Goal: Task Accomplishment & Management: Use online tool/utility

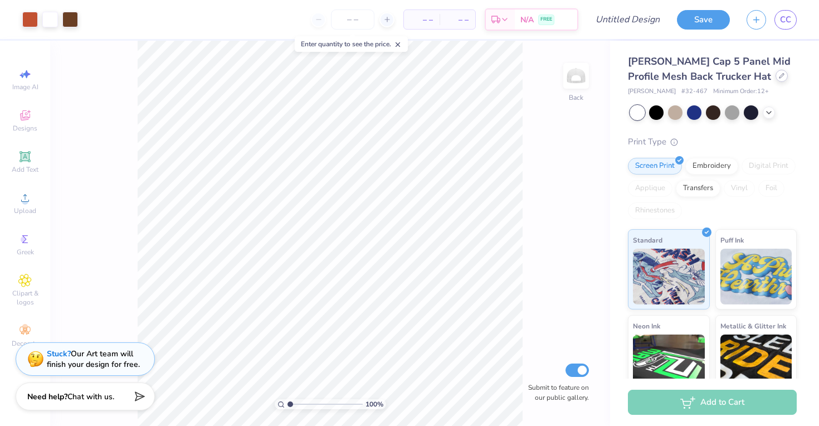
click at [776, 80] on div at bounding box center [782, 76] width 12 height 12
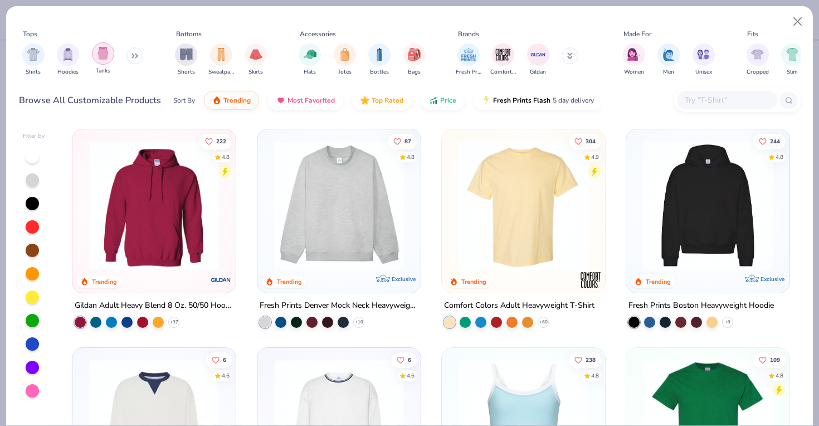
click at [108, 57] on img "filter for Tanks" at bounding box center [103, 53] width 12 height 13
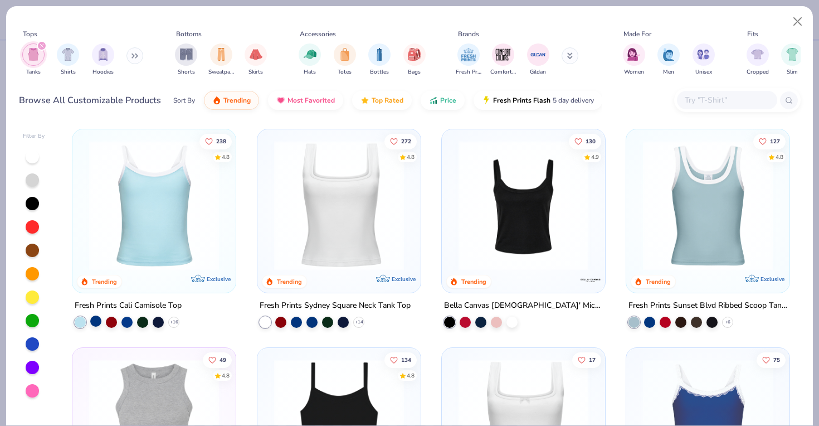
click at [95, 321] on div at bounding box center [95, 320] width 11 height 11
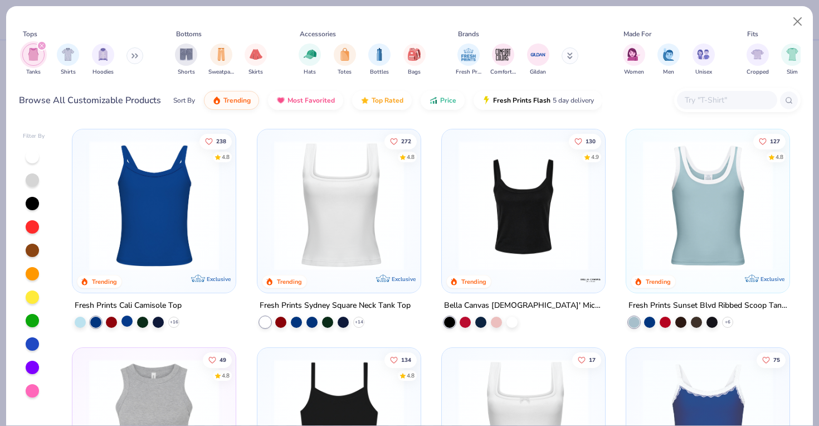
click at [124, 320] on div at bounding box center [126, 320] width 11 height 11
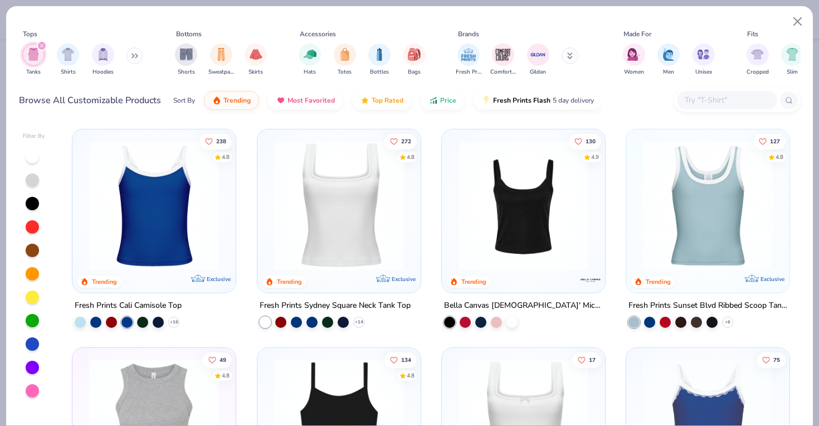
click at [198, 204] on img at bounding box center [154, 205] width 141 height 130
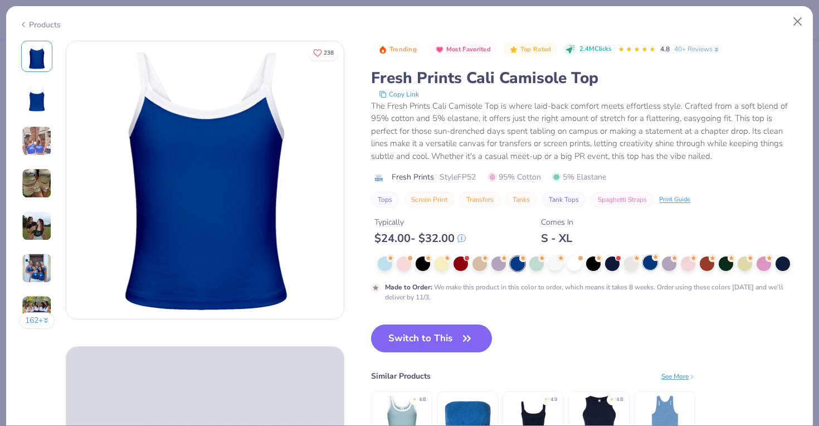
click at [652, 263] on div at bounding box center [650, 262] width 14 height 14
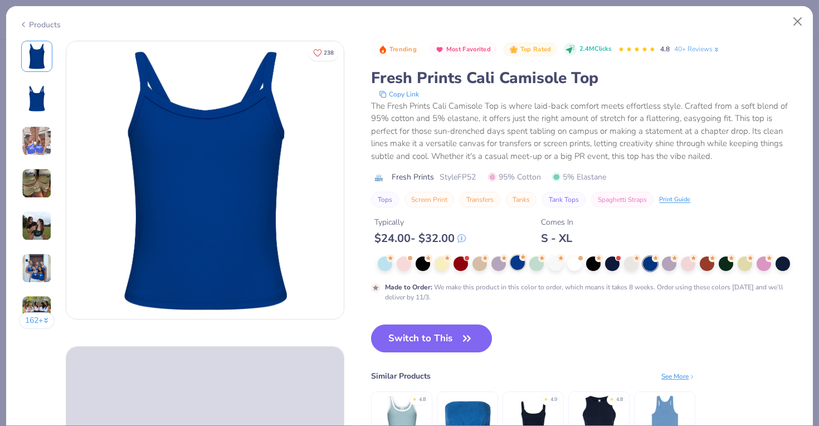
click at [518, 267] on div at bounding box center [517, 262] width 14 height 14
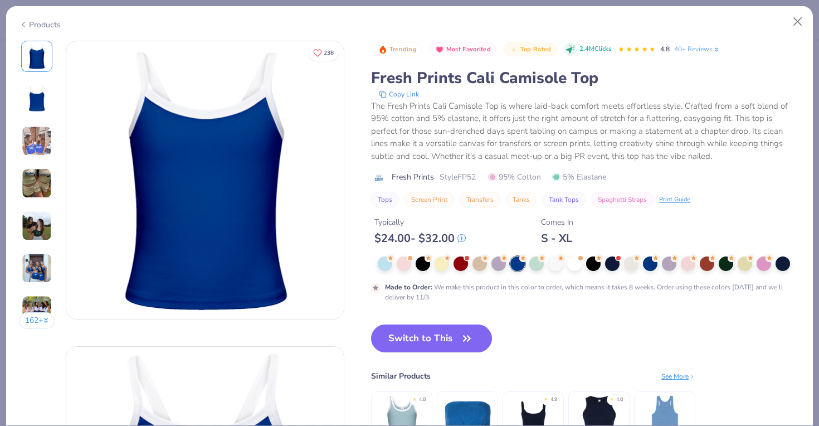
click at [39, 272] on img at bounding box center [37, 268] width 30 height 30
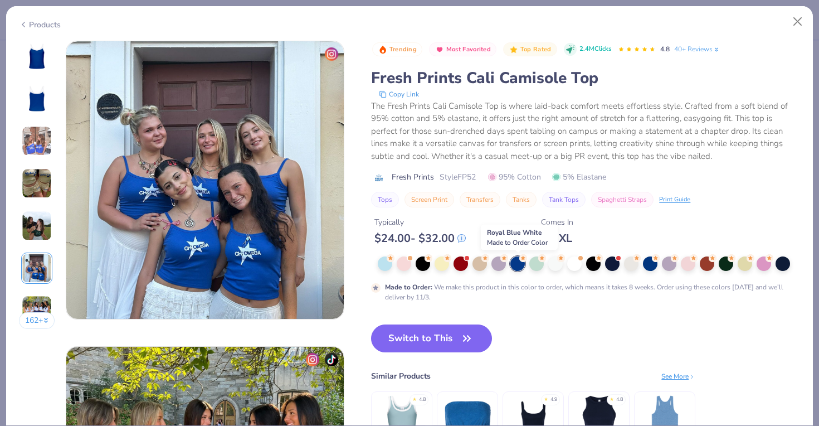
click at [520, 268] on div at bounding box center [517, 263] width 14 height 14
click at [48, 53] on img at bounding box center [36, 56] width 27 height 27
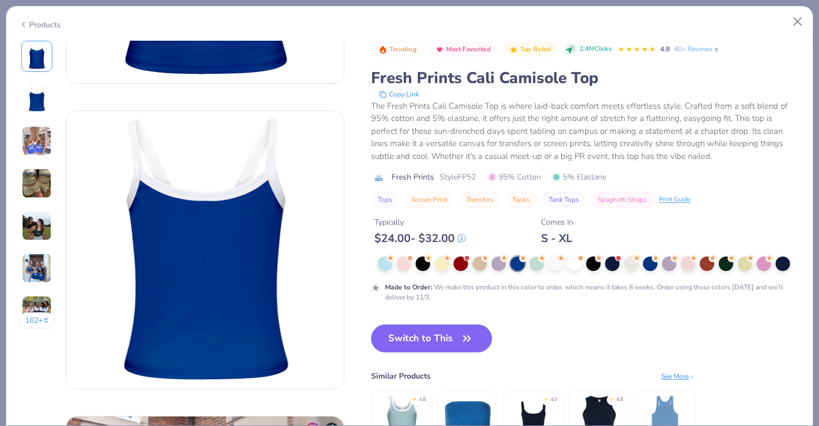
scroll to position [0, 0]
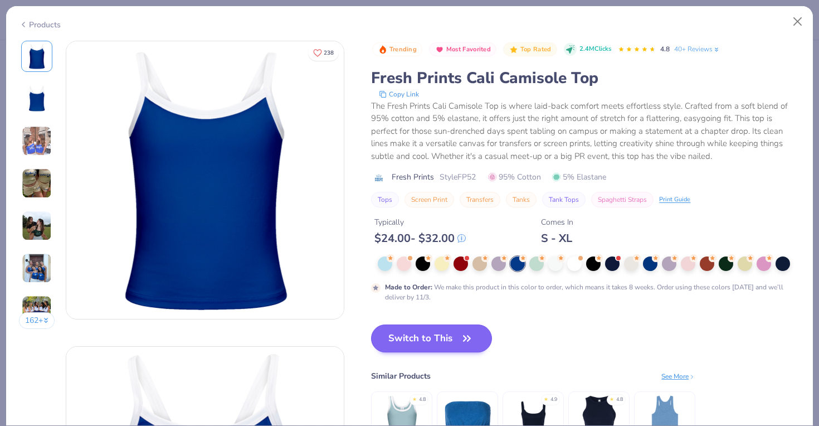
click at [387, 327] on button "Switch to This" at bounding box center [431, 338] width 121 height 28
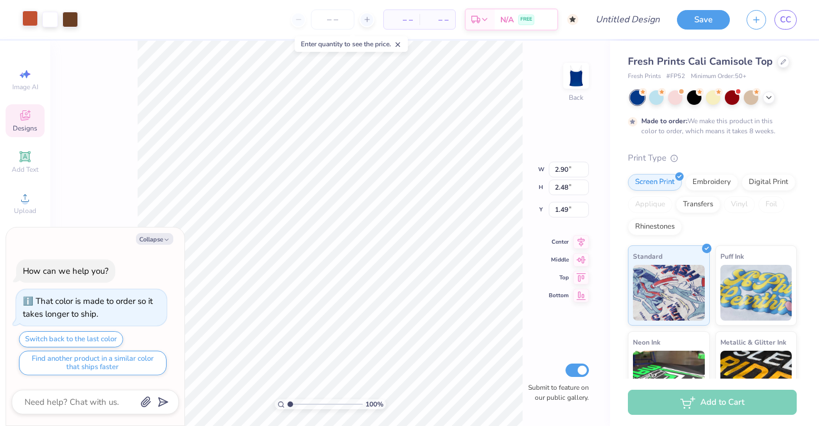
click at [31, 17] on div at bounding box center [30, 19] width 16 height 16
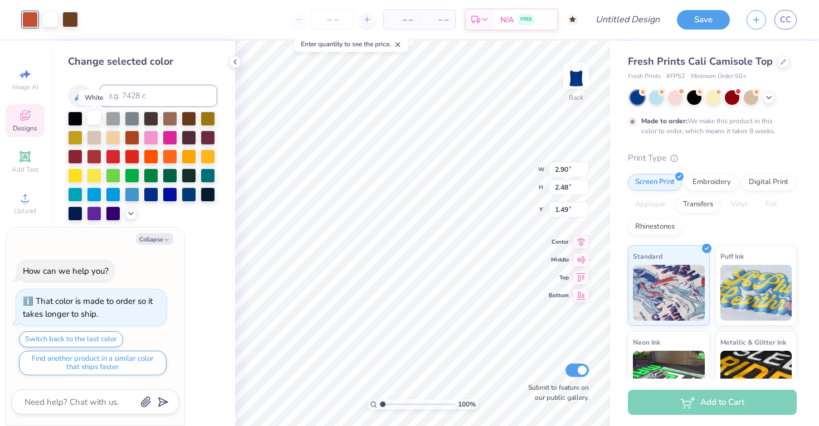
click at [95, 118] on div at bounding box center [94, 117] width 14 height 14
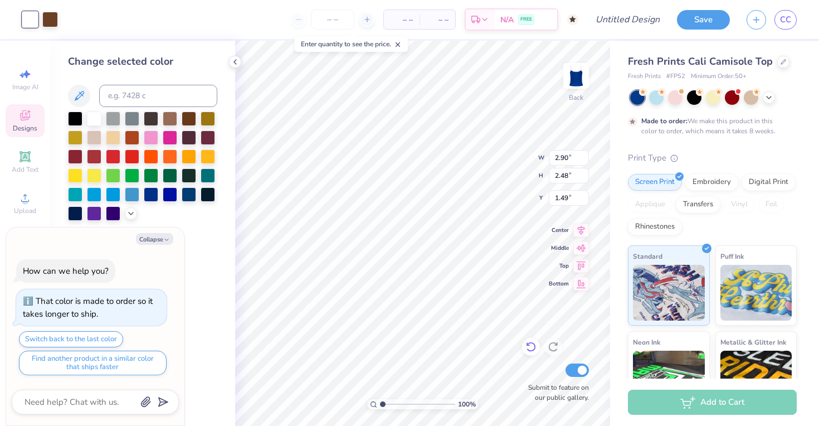
click at [529, 345] on icon at bounding box center [528, 344] width 2 height 2
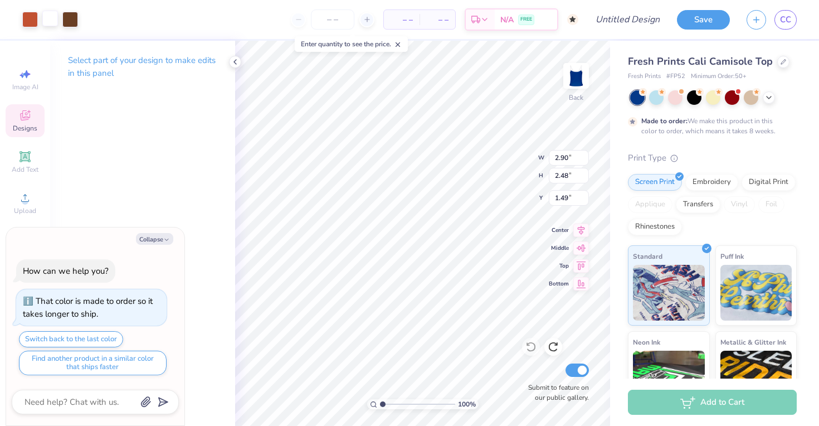
click at [51, 16] on div at bounding box center [50, 19] width 16 height 16
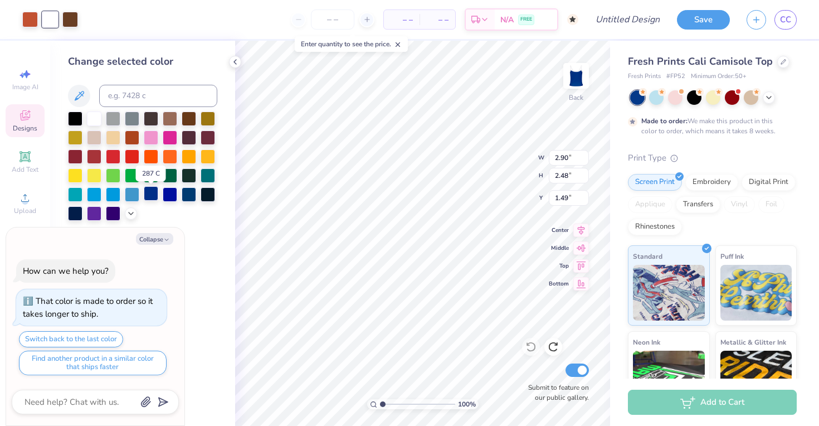
click at [156, 197] on div at bounding box center [151, 193] width 14 height 14
click at [138, 212] on div at bounding box center [142, 165] width 149 height 109
click at [171, 197] on div at bounding box center [170, 193] width 14 height 14
click at [131, 217] on icon at bounding box center [130, 212] width 9 height 9
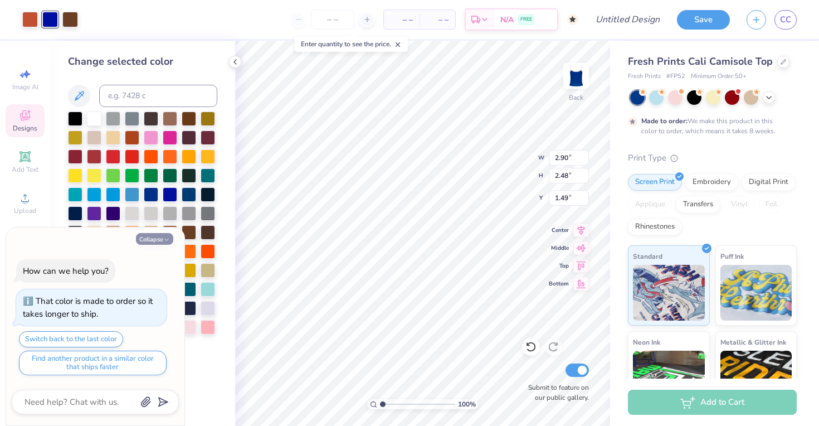
click at [159, 240] on button "Collapse" at bounding box center [154, 239] width 37 height 12
type textarea "x"
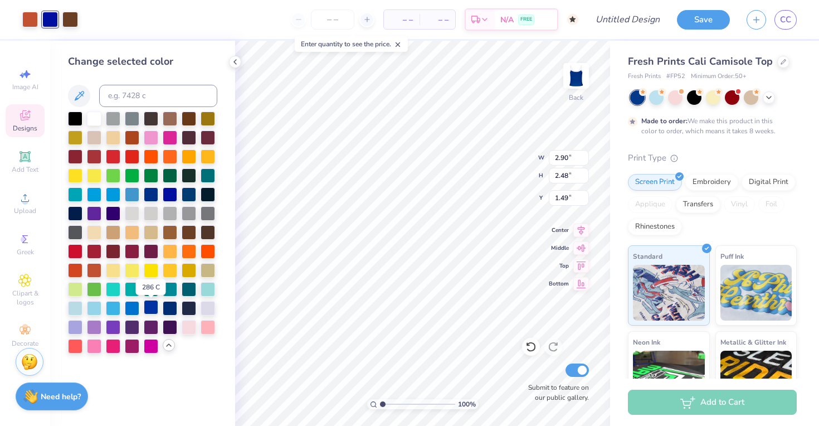
click at [154, 314] on div at bounding box center [151, 307] width 14 height 14
click at [70, 23] on div at bounding box center [70, 19] width 16 height 16
click at [93, 123] on div at bounding box center [94, 117] width 14 height 14
click at [32, 21] on div at bounding box center [30, 19] width 16 height 16
click at [97, 120] on div at bounding box center [94, 117] width 14 height 14
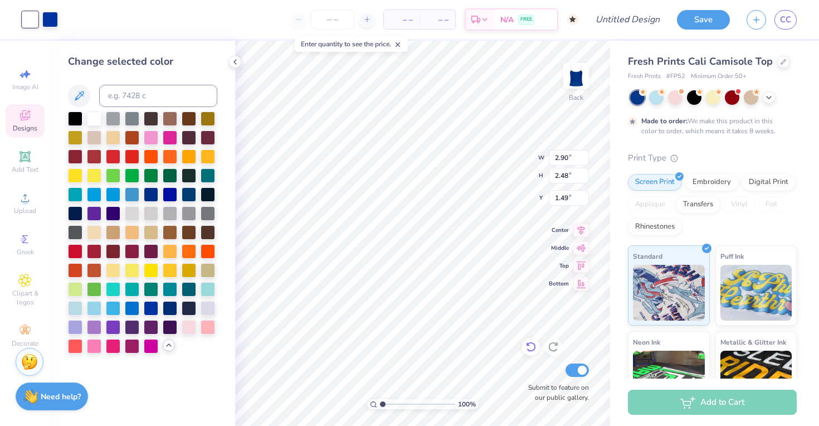
click at [532, 348] on icon at bounding box center [530, 346] width 11 height 11
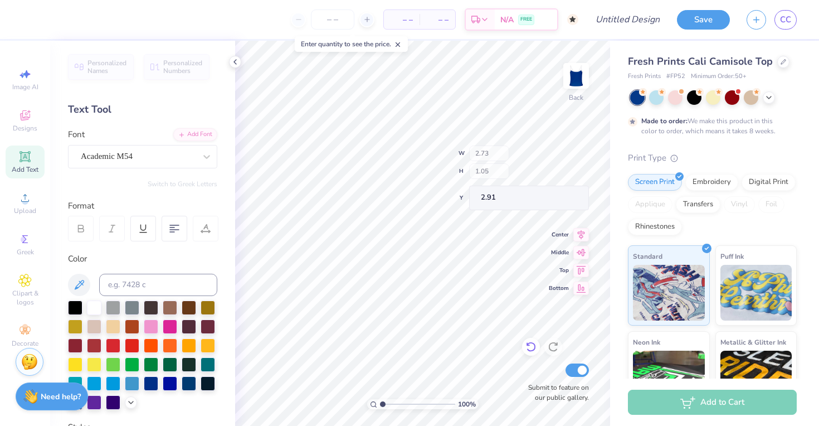
type input "1.74"
type input "1.07"
type input "2.03"
click at [37, 238] on div "Greek" at bounding box center [25, 244] width 39 height 33
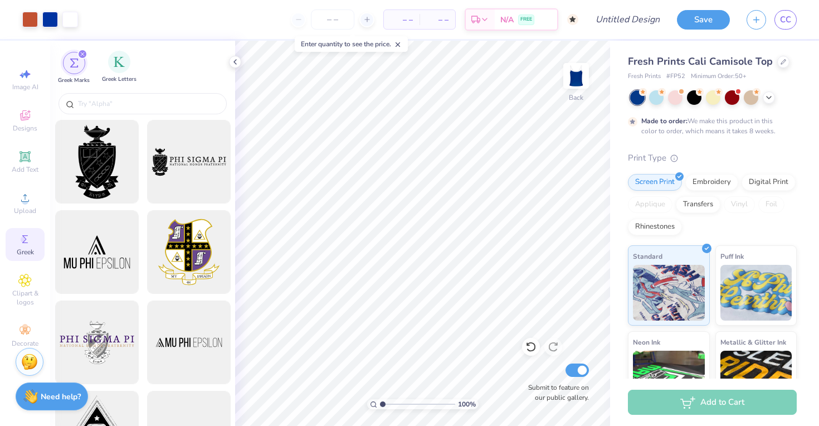
click at [119, 81] on span "Greek Letters" at bounding box center [119, 79] width 35 height 8
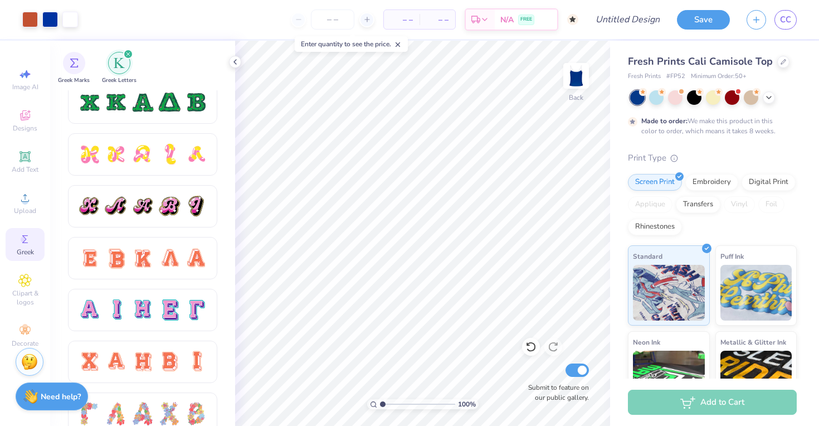
scroll to position [556, 0]
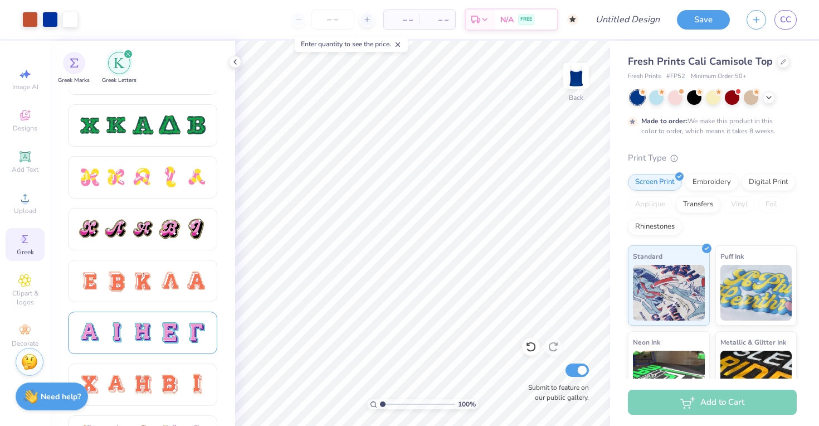
click at [184, 323] on div at bounding box center [195, 332] width 23 height 23
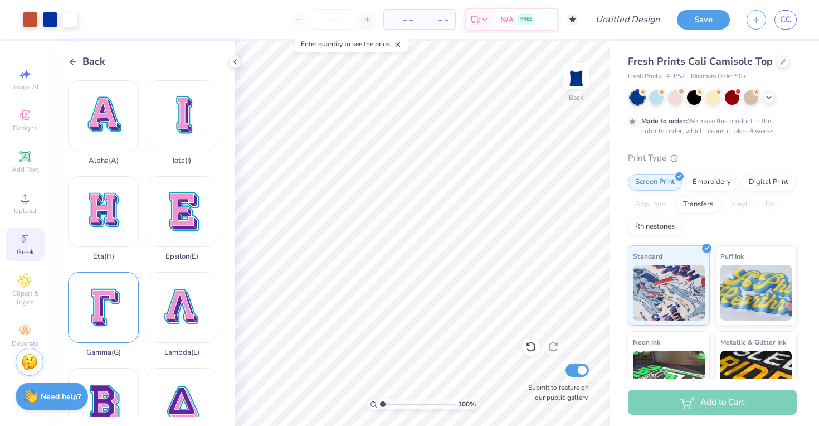
click at [125, 309] on div "Gamma ( G )" at bounding box center [103, 314] width 71 height 85
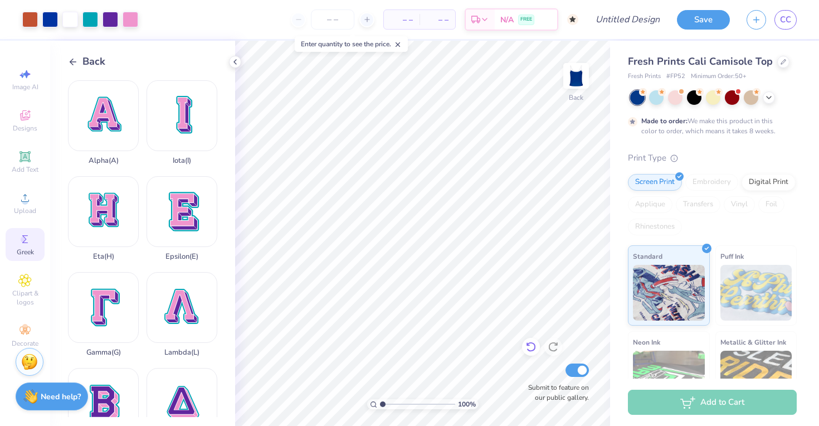
click at [530, 345] on icon at bounding box center [530, 346] width 11 height 11
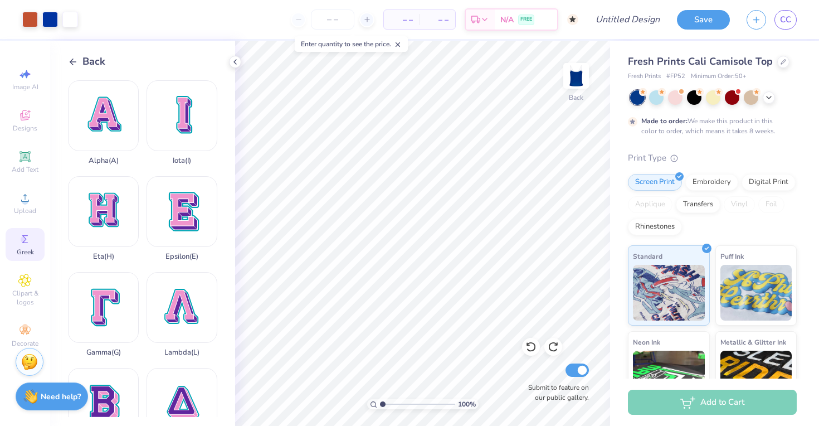
click at [24, 239] on circle at bounding box center [24, 239] width 6 height 6
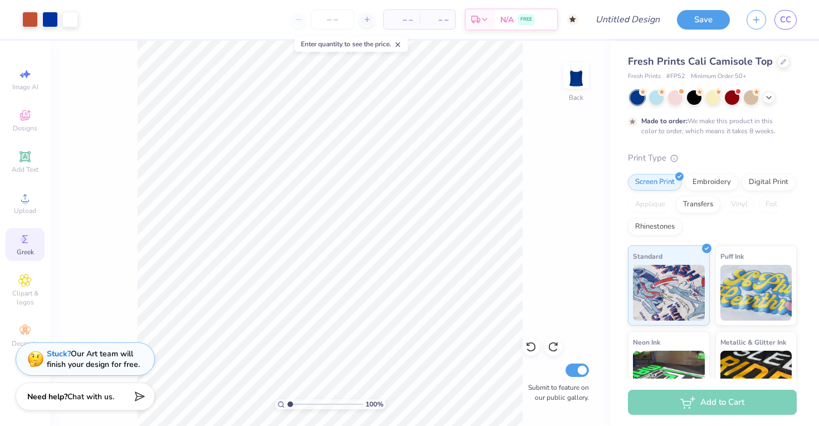
click at [24, 239] on circle at bounding box center [24, 239] width 6 height 6
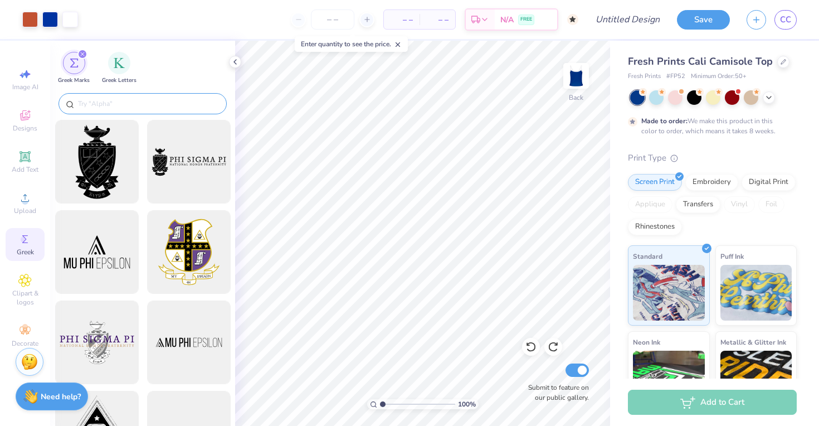
click at [143, 99] on input "text" at bounding box center [148, 103] width 143 height 11
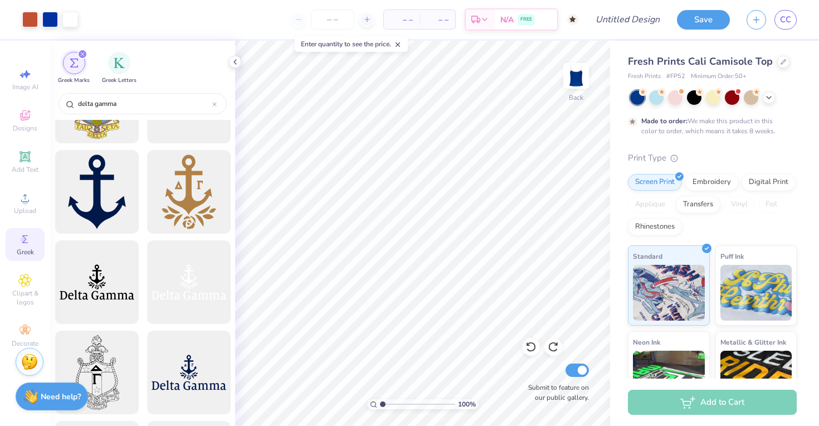
scroll to position [60, 0]
type input "delta gamma"
click at [185, 218] on div at bounding box center [189, 193] width 92 height 92
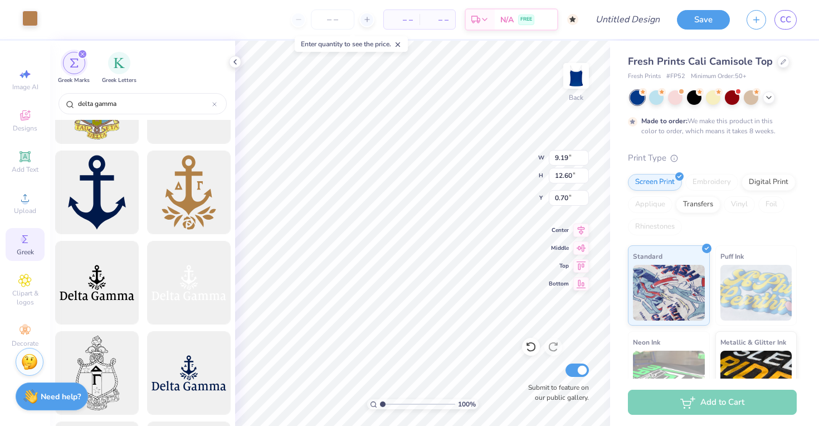
click at [26, 21] on div at bounding box center [30, 19] width 16 height 16
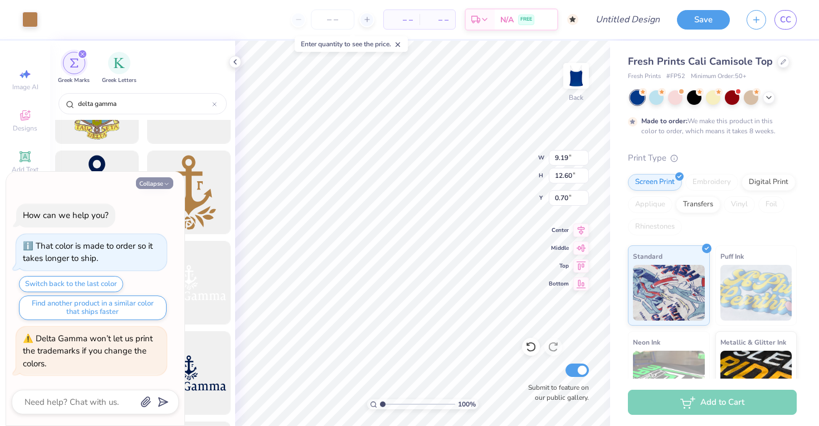
click at [164, 185] on icon "button" at bounding box center [166, 184] width 7 height 7
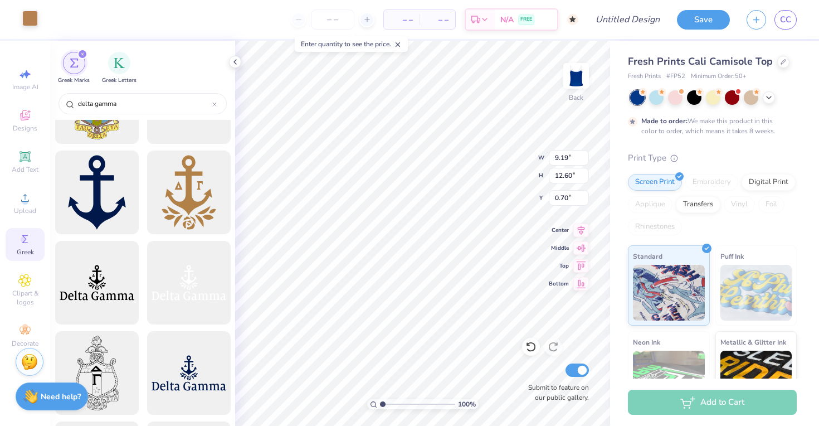
click at [33, 20] on div at bounding box center [30, 19] width 16 height 16
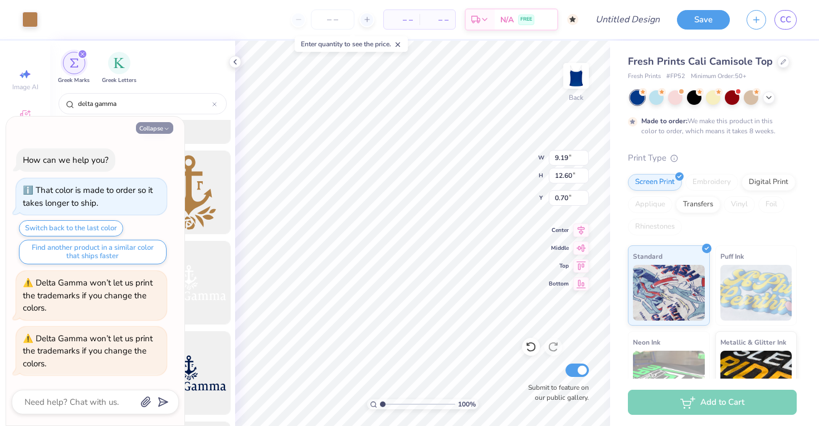
click at [162, 128] on button "Collapse" at bounding box center [154, 128] width 37 height 12
type textarea "x"
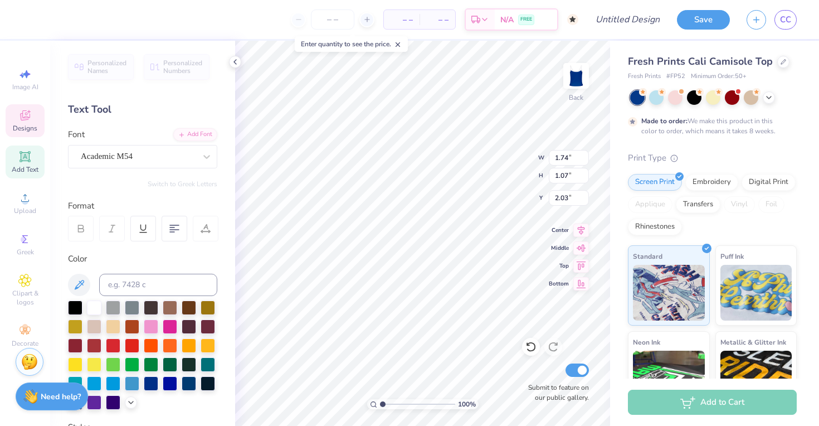
scroll to position [1, 0]
type textarea "DG"
click at [30, 20] on div at bounding box center [30, 19] width 16 height 16
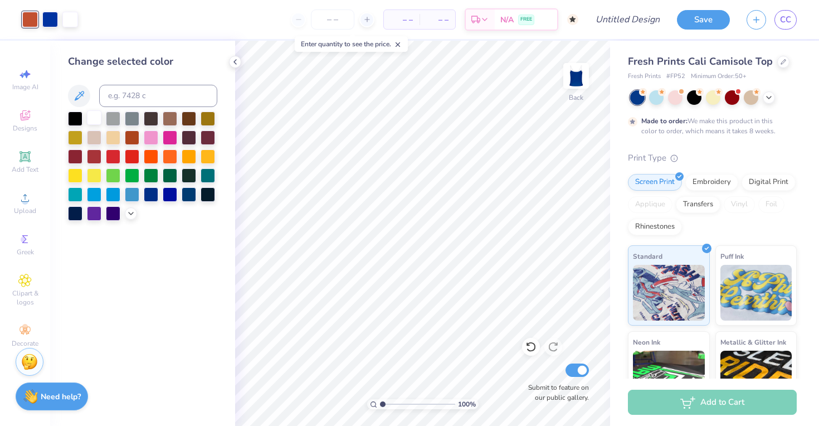
click at [98, 120] on div at bounding box center [94, 117] width 14 height 14
click at [538, 346] on div at bounding box center [531, 347] width 18 height 18
click at [614, 25] on input "Design Title" at bounding box center [641, 19] width 55 height 22
type input "f"
type input "gameday tank"
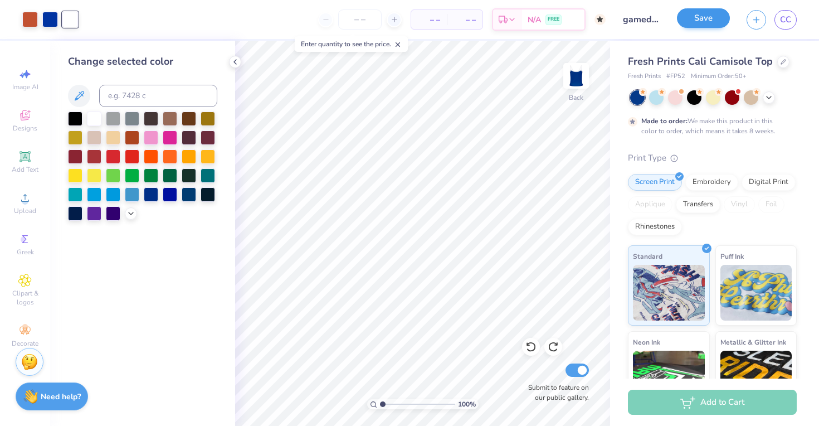
click at [708, 25] on button "Save" at bounding box center [703, 18] width 53 height 20
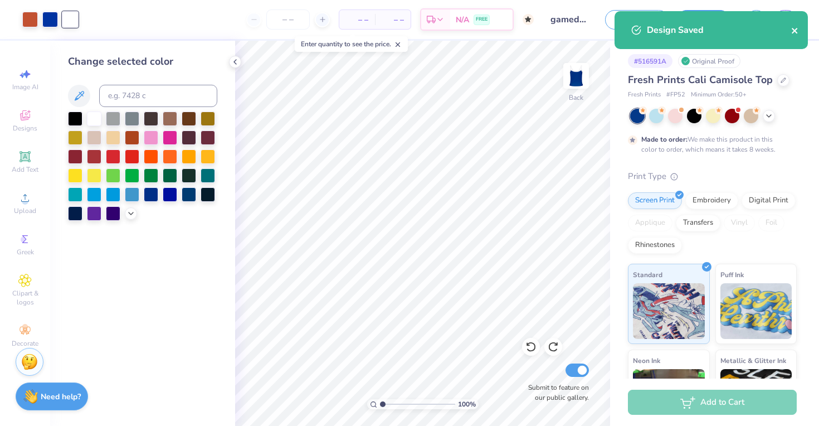
click at [793, 28] on icon "close" at bounding box center [795, 30] width 8 height 9
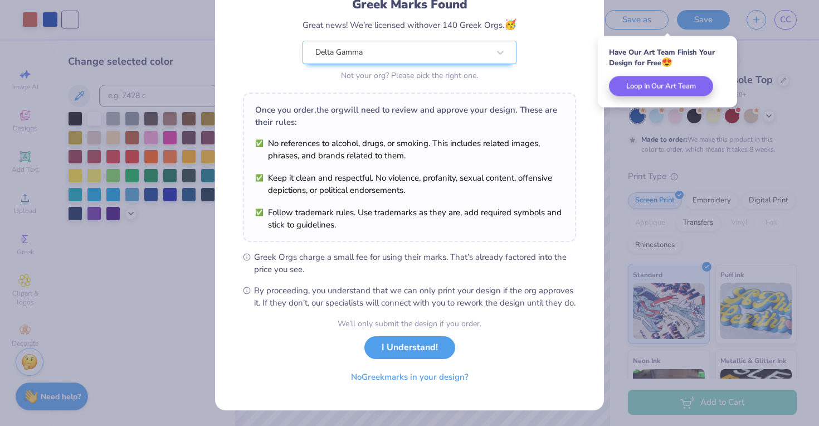
scroll to position [96, 0]
click at [441, 335] on div "We’ll only submit the design if you order. I Understand! No Greek marks in your…" at bounding box center [410, 353] width 144 height 70
click at [441, 346] on button "I Understand!" at bounding box center [409, 344] width 91 height 23
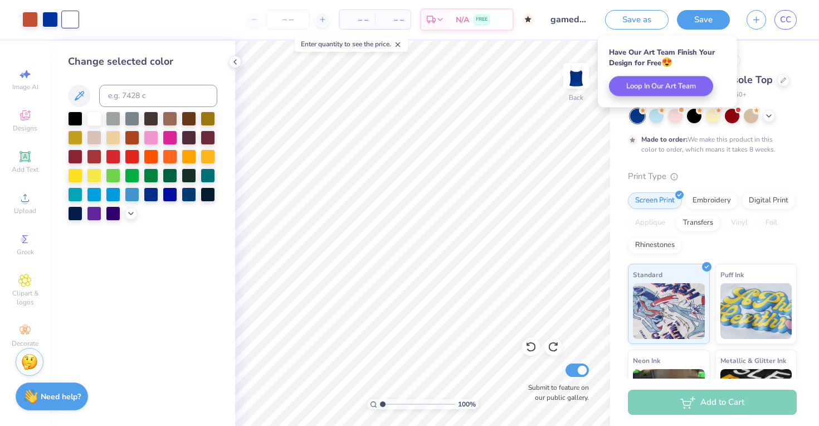
scroll to position [0, 0]
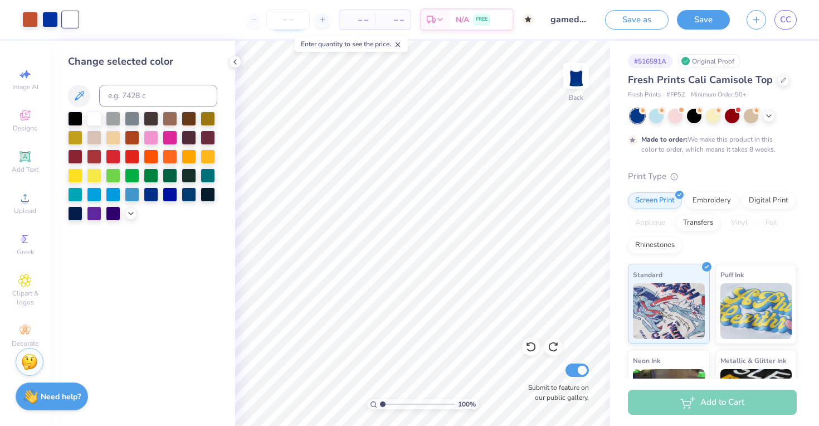
click at [299, 21] on input "number" at bounding box center [287, 19] width 43 height 20
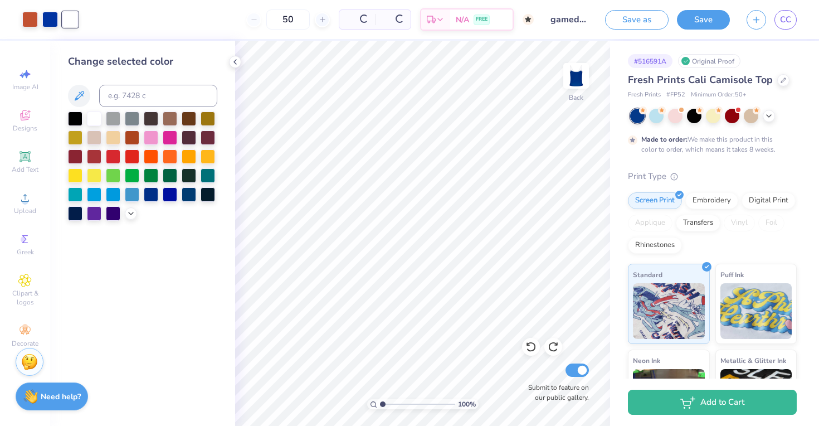
type input "50"
drag, startPoint x: 276, startPoint y: 20, endPoint x: 259, endPoint y: 20, distance: 16.7
click at [259, 20] on input "50" at bounding box center [244, 19] width 43 height 20
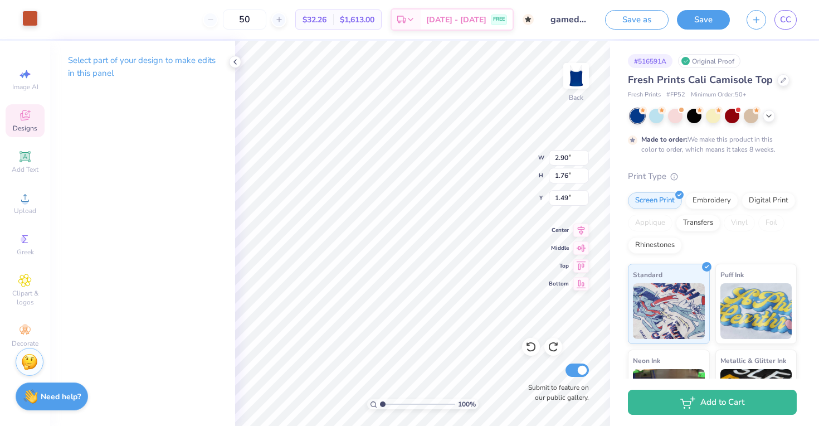
click at [36, 17] on div at bounding box center [30, 19] width 16 height 16
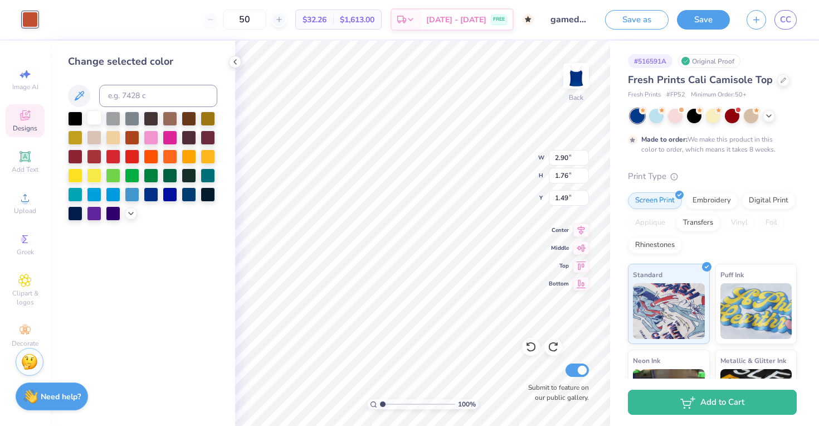
click at [91, 123] on div at bounding box center [94, 117] width 14 height 14
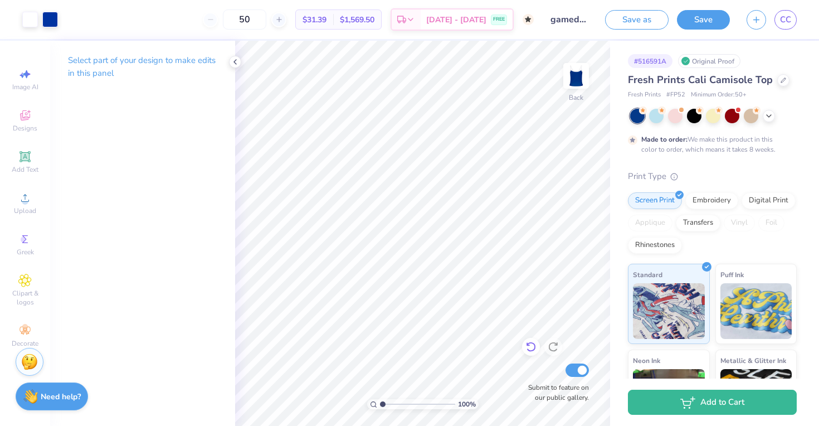
click at [539, 347] on div at bounding box center [531, 347] width 18 height 18
click at [558, 347] on icon at bounding box center [553, 346] width 11 height 11
click at [532, 347] on icon at bounding box center [530, 346] width 11 height 11
click at [759, 201] on div "Digital Print" at bounding box center [769, 199] width 54 height 17
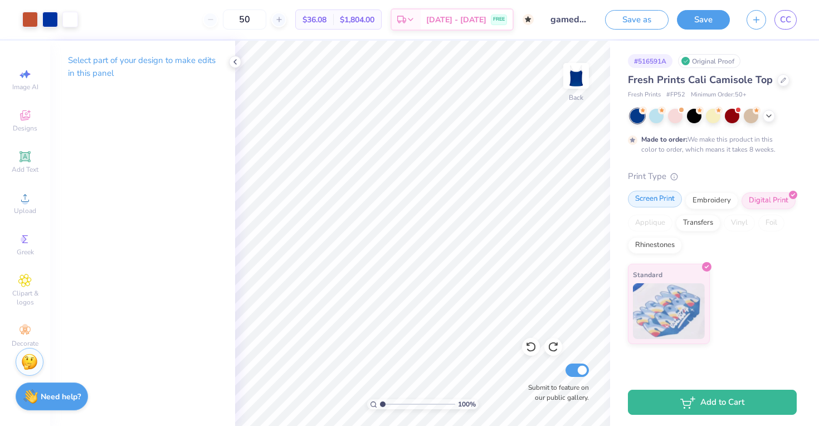
click at [639, 202] on div "Screen Print" at bounding box center [655, 199] width 54 height 17
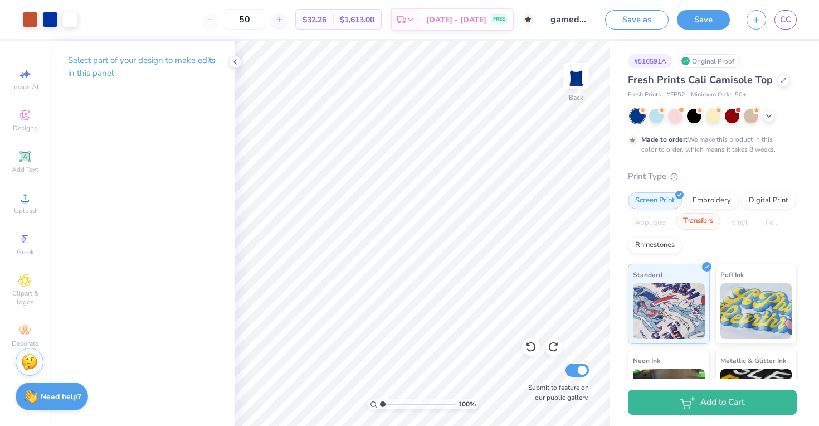
click at [696, 218] on div "Transfers" at bounding box center [698, 221] width 45 height 17
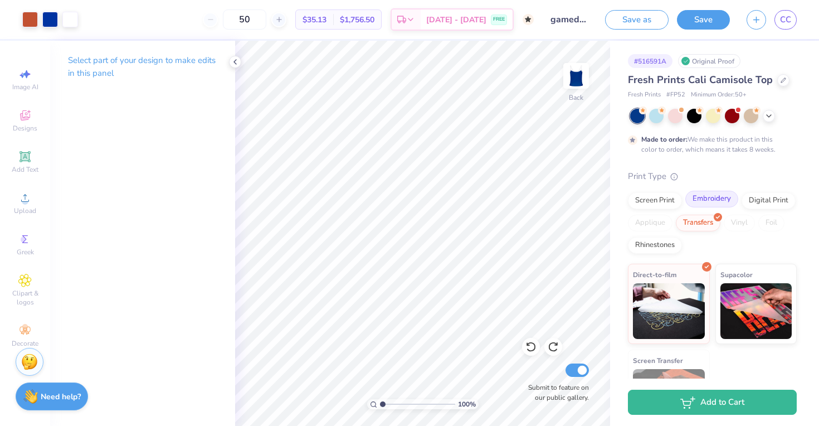
click at [709, 204] on div "Embroidery" at bounding box center [711, 199] width 53 height 17
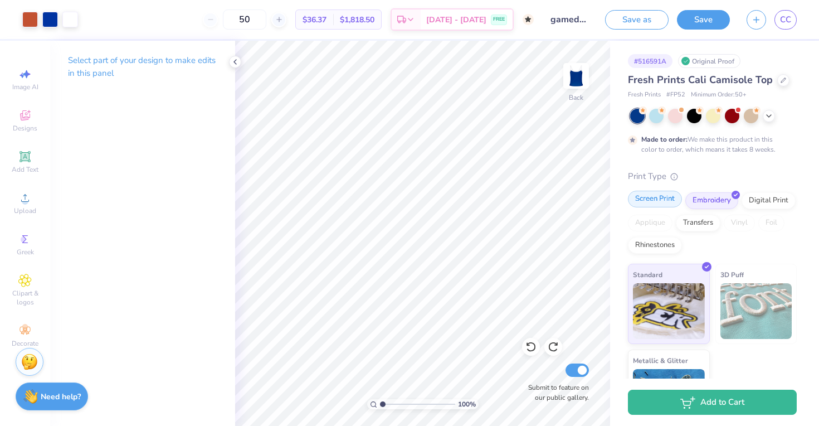
click at [669, 200] on div "Screen Print" at bounding box center [655, 199] width 54 height 17
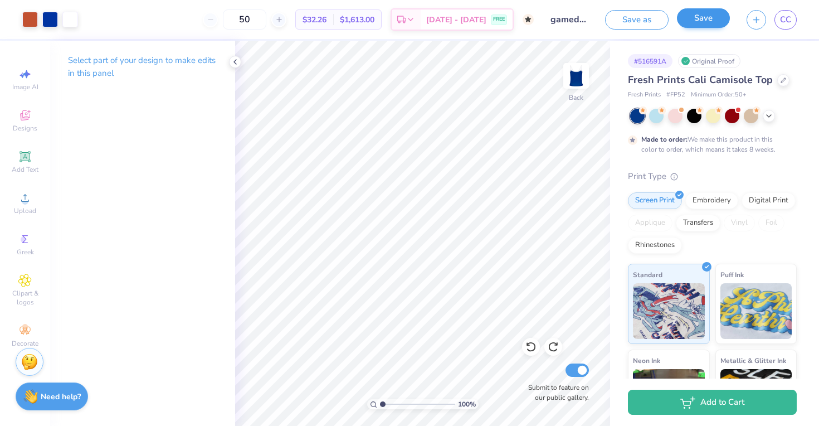
click at [701, 22] on button "Save" at bounding box center [703, 18] width 53 height 20
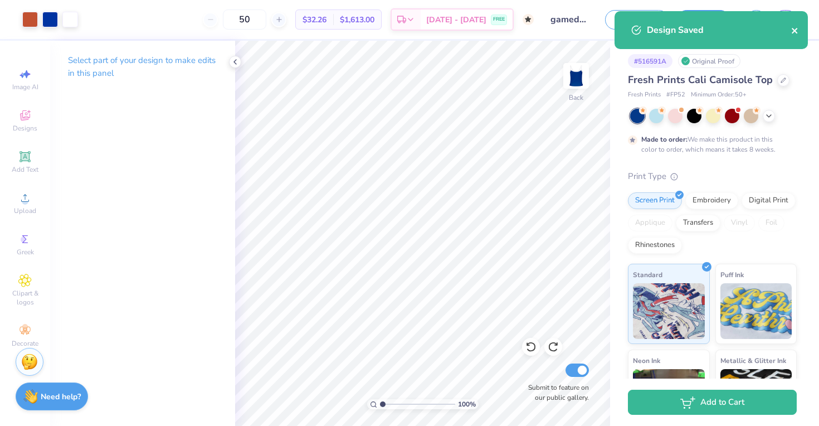
click at [798, 30] on icon "close" at bounding box center [795, 30] width 8 height 9
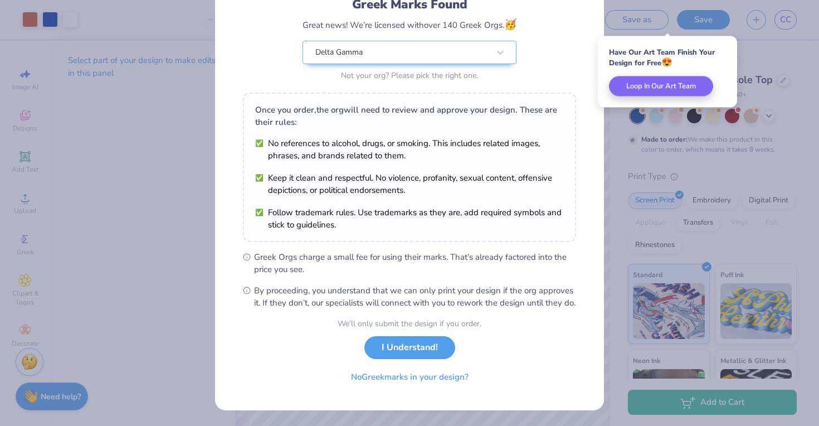
scroll to position [96, 0]
click at [408, 354] on button "I Understand!" at bounding box center [409, 344] width 91 height 23
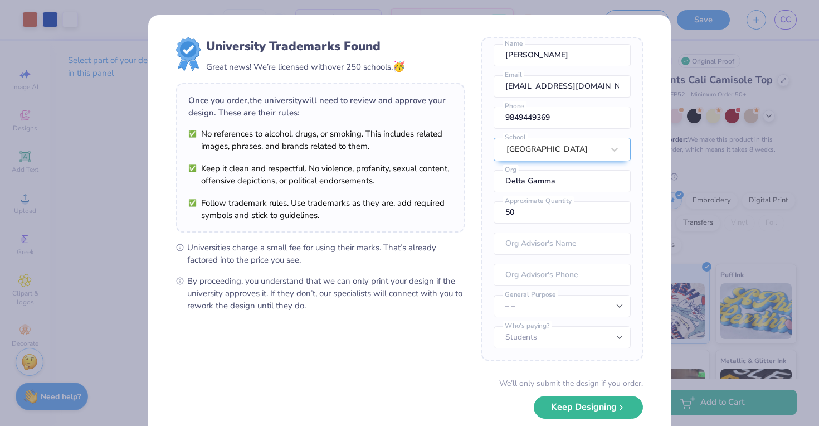
scroll to position [41, 0]
click at [670, 130] on div "University Trademarks Found Great news! We’re licensed with over 250 schools. 🥳…" at bounding box center [409, 242] width 523 height 455
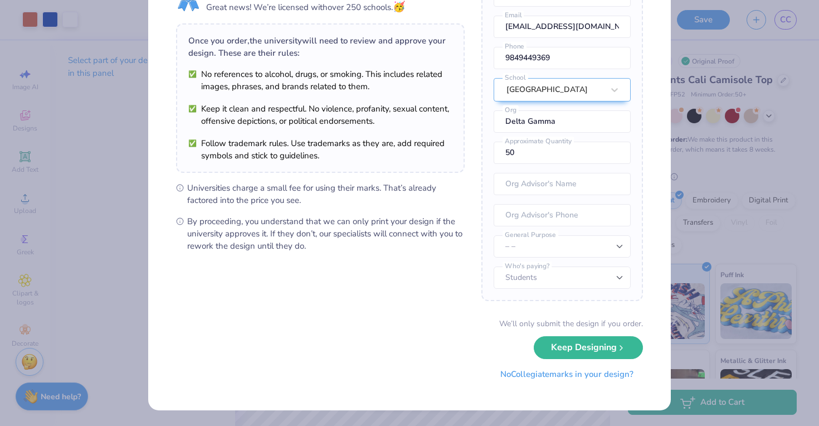
scroll to position [59, 0]
click at [542, 374] on button "No Collegiate marks in your design?" at bounding box center [567, 374] width 152 height 23
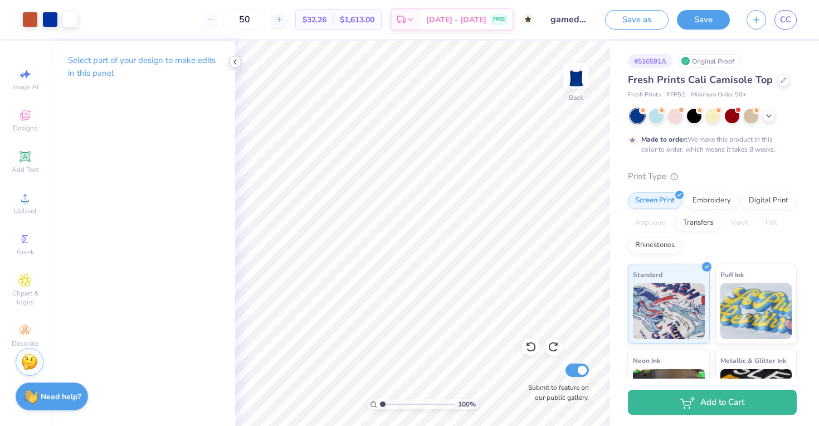
click at [238, 62] on icon at bounding box center [235, 61] width 9 height 9
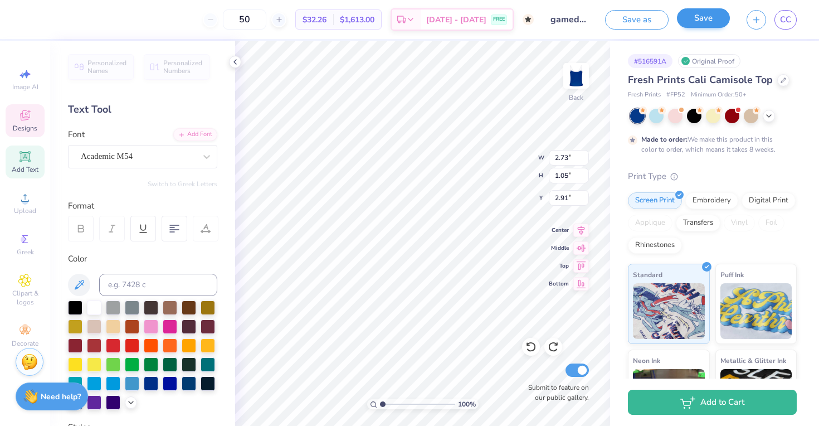
click at [705, 18] on button "Save" at bounding box center [703, 18] width 53 height 20
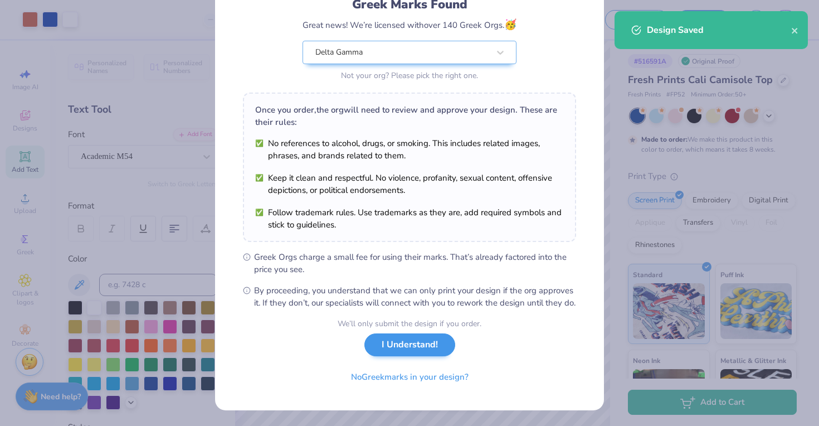
scroll to position [96, 0]
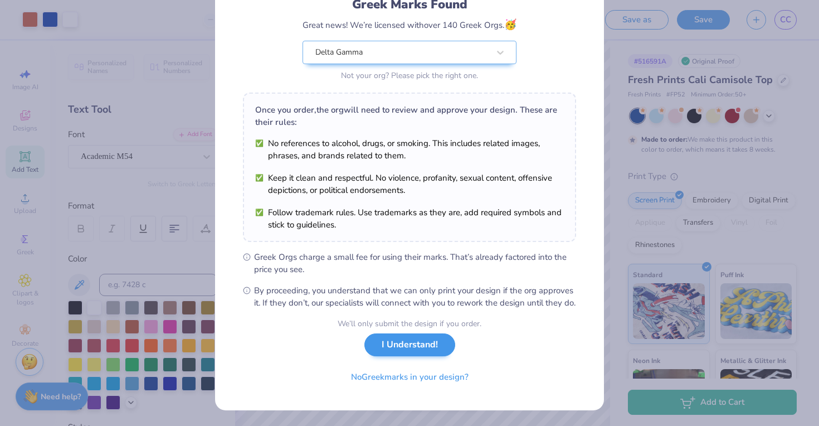
click at [433, 350] on button "I Understand!" at bounding box center [409, 344] width 91 height 23
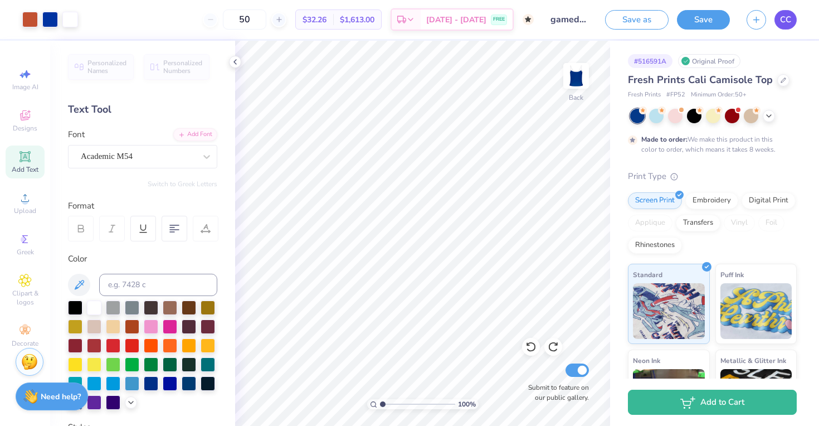
click at [782, 20] on span "CC" at bounding box center [785, 19] width 11 height 13
